Goal: Task Accomplishment & Management: Use online tool/utility

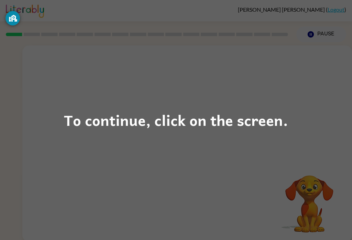
click at [324, 120] on div "To continue, click on the screen." at bounding box center [176, 120] width 352 height 240
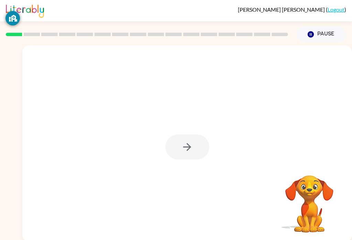
click at [53, 222] on div at bounding box center [187, 143] width 330 height 196
click at [53, 223] on div at bounding box center [187, 143] width 330 height 196
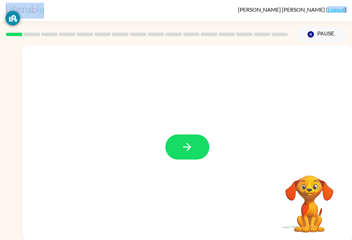
click at [51, 225] on div at bounding box center [187, 143] width 330 height 196
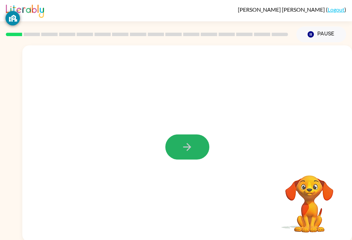
click at [180, 148] on button "button" at bounding box center [187, 147] width 44 height 25
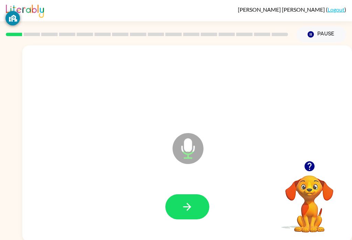
click at [185, 205] on icon "button" at bounding box center [187, 207] width 12 height 12
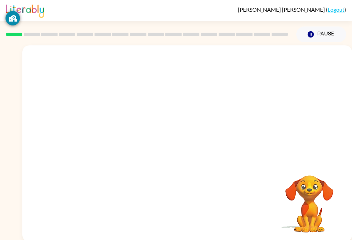
click at [309, 183] on video "Your browser must support playing .mp4 files to use Literably. Please try using…" at bounding box center [309, 199] width 69 height 69
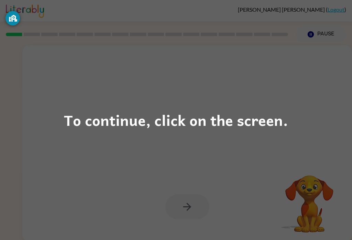
click at [123, 118] on div "To continue, click on the screen." at bounding box center [176, 119] width 224 height 23
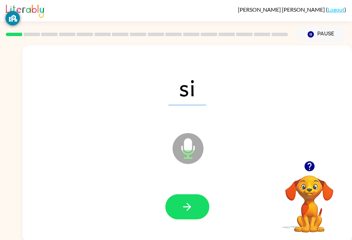
click at [185, 207] on icon "button" at bounding box center [187, 207] width 8 height 8
click at [191, 213] on icon "button" at bounding box center [187, 207] width 12 height 12
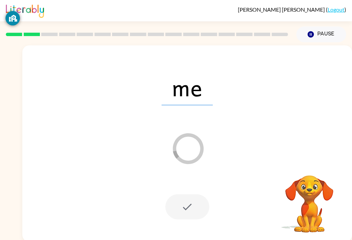
click at [336, 119] on div "me Loader Your response is being sent to our graders" at bounding box center [187, 143] width 330 height 196
click at [172, 84] on span "me" at bounding box center [187, 87] width 51 height 36
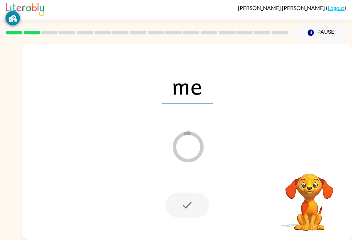
scroll to position [4, 0]
click at [323, 181] on video "Your browser must support playing .mp4 files to use Literably. Please try using…" at bounding box center [309, 197] width 69 height 69
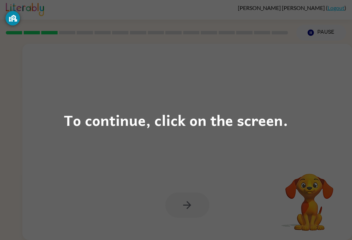
click at [298, 124] on div "To continue, click on the screen." at bounding box center [176, 120] width 352 height 240
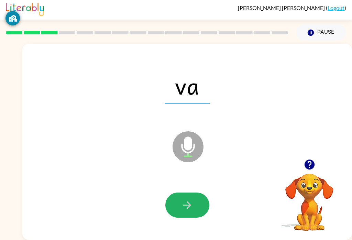
click at [181, 205] on button "button" at bounding box center [187, 205] width 44 height 25
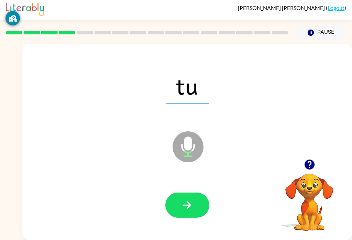
click at [185, 211] on button "button" at bounding box center [187, 205] width 44 height 25
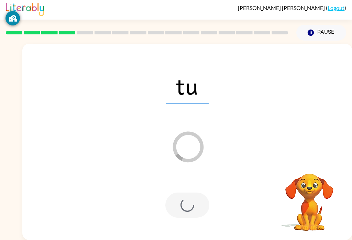
click at [336, 121] on div "tu Loader Your response is being sent to our graders" at bounding box center [187, 142] width 330 height 196
click at [289, 180] on video "Your browser must support playing .mp4 files to use Literably. Please try using…" at bounding box center [309, 197] width 69 height 69
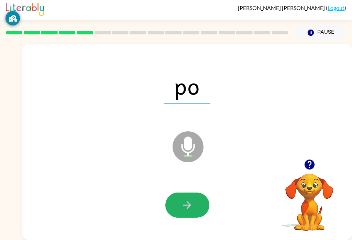
click at [195, 200] on button "button" at bounding box center [187, 205] width 44 height 25
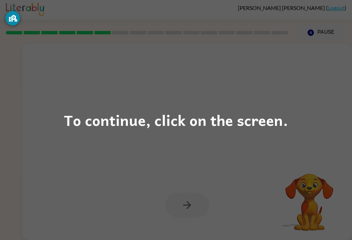
click at [303, 134] on div "To continue, click on the screen." at bounding box center [176, 120] width 352 height 240
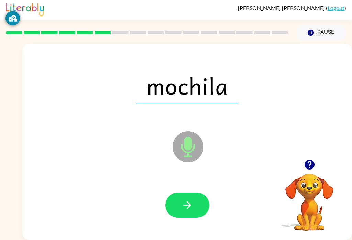
click at [189, 201] on icon "button" at bounding box center [187, 205] width 12 height 12
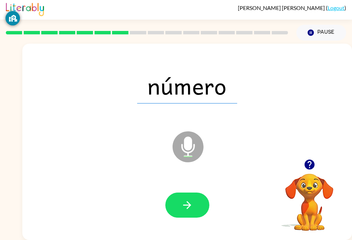
click at [183, 202] on icon "button" at bounding box center [187, 205] width 12 height 12
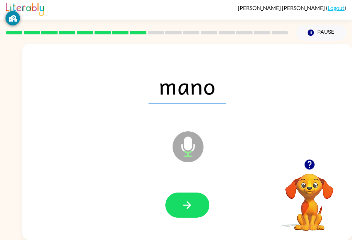
click at [185, 205] on button "button" at bounding box center [187, 205] width 44 height 25
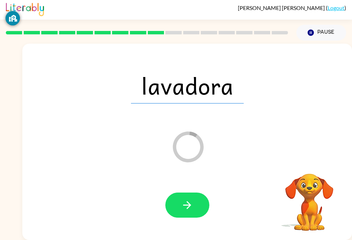
click at [180, 194] on button "button" at bounding box center [187, 205] width 44 height 25
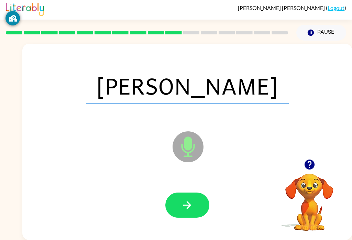
click at [183, 208] on button "button" at bounding box center [187, 205] width 44 height 25
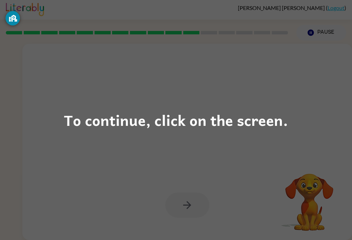
click at [86, 110] on div "To continue, click on the screen." at bounding box center [176, 119] width 224 height 23
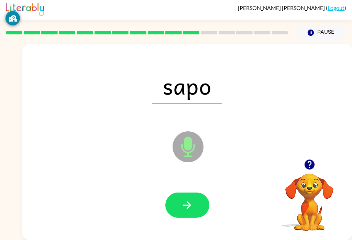
click at [182, 203] on button "button" at bounding box center [187, 205] width 44 height 25
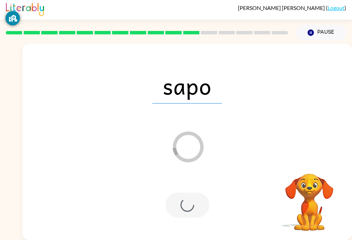
click at [195, 193] on div at bounding box center [187, 205] width 44 height 25
click at [183, 200] on div at bounding box center [187, 205] width 44 height 25
click at [351, 132] on div "sapo Loader Your response is being sent to our graders" at bounding box center [187, 142] width 330 height 196
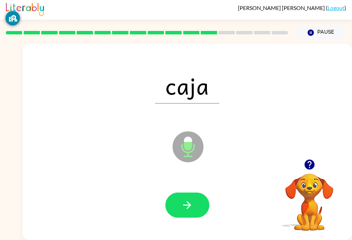
click at [185, 199] on icon "button" at bounding box center [187, 205] width 12 height 12
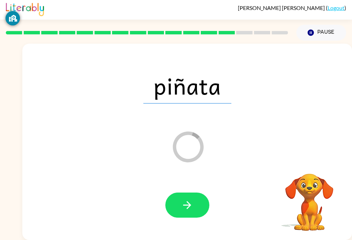
scroll to position [10, 0]
click at [317, 25] on button "Pause Pause" at bounding box center [322, 33] width 50 height 16
